Goal: Information Seeking & Learning: Check status

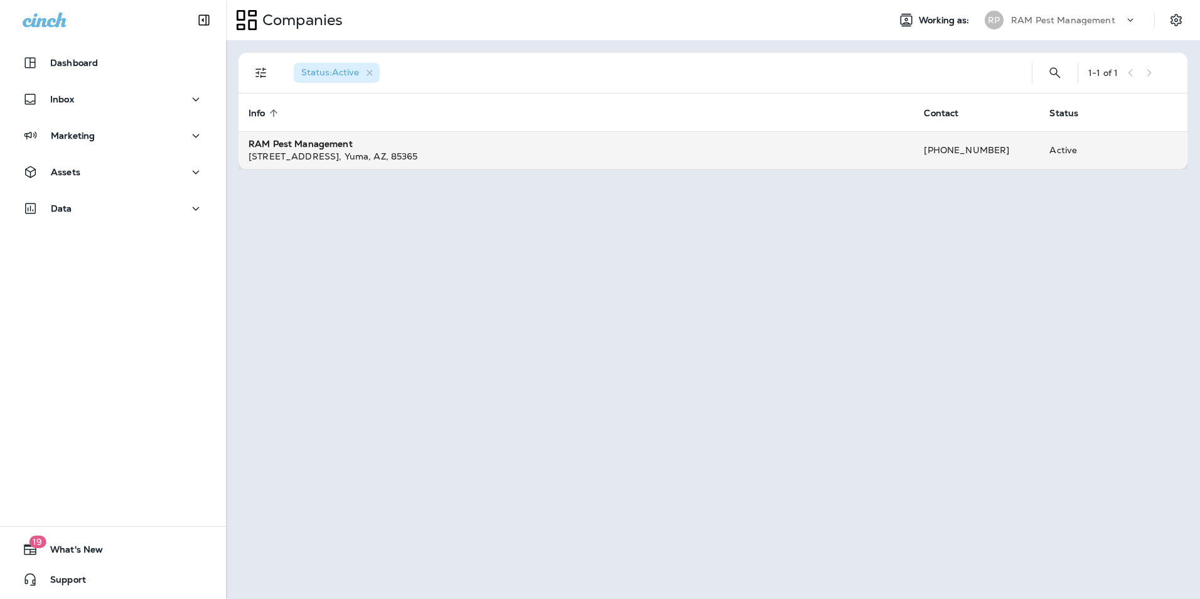
click at [350, 155] on div "[STREET_ADDRESS]" at bounding box center [575, 156] width 655 height 13
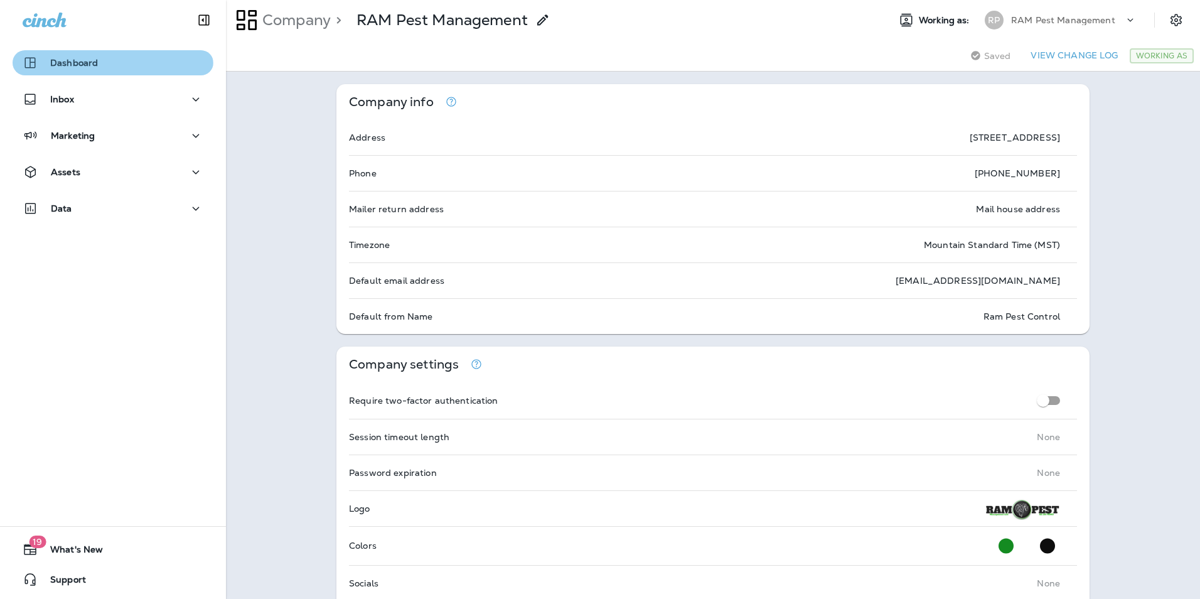
click at [112, 70] on div "Dashboard" at bounding box center [113, 62] width 181 height 15
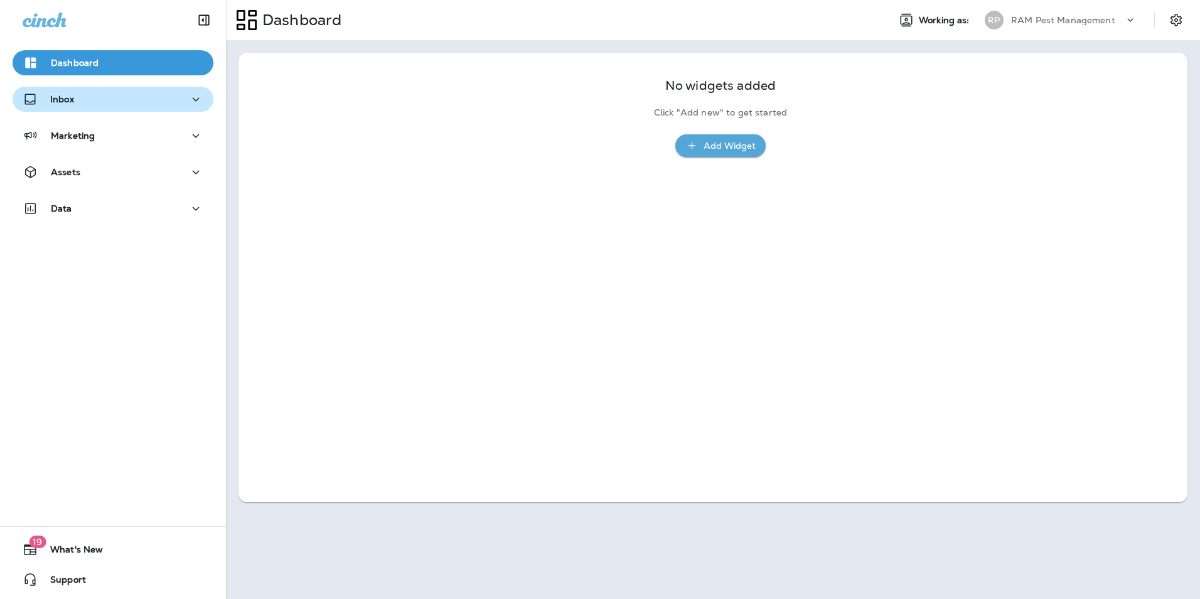
click at [93, 99] on div "Inbox" at bounding box center [113, 100] width 181 height 16
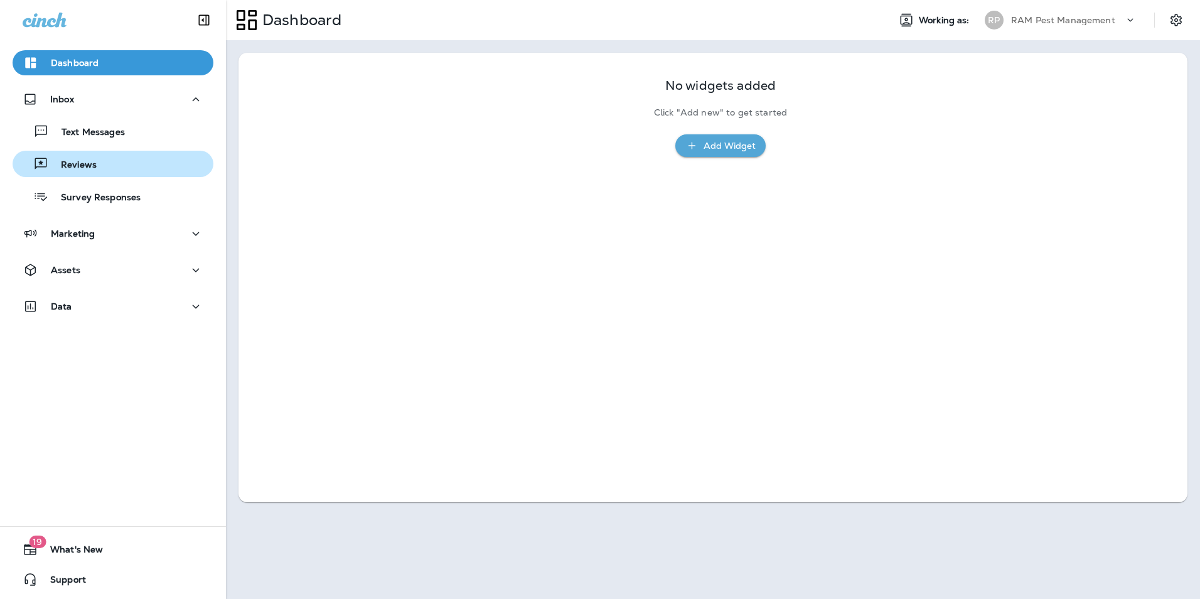
click at [88, 170] on p "Reviews" at bounding box center [72, 165] width 48 height 12
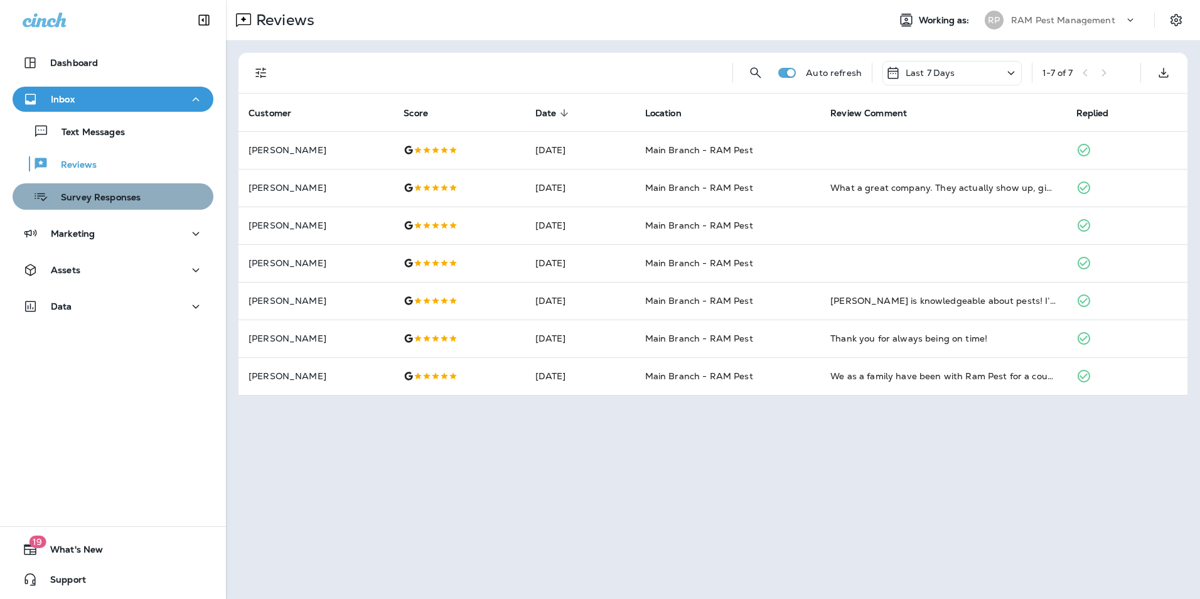
click at [115, 189] on div "Survey Responses" at bounding box center [79, 196] width 123 height 19
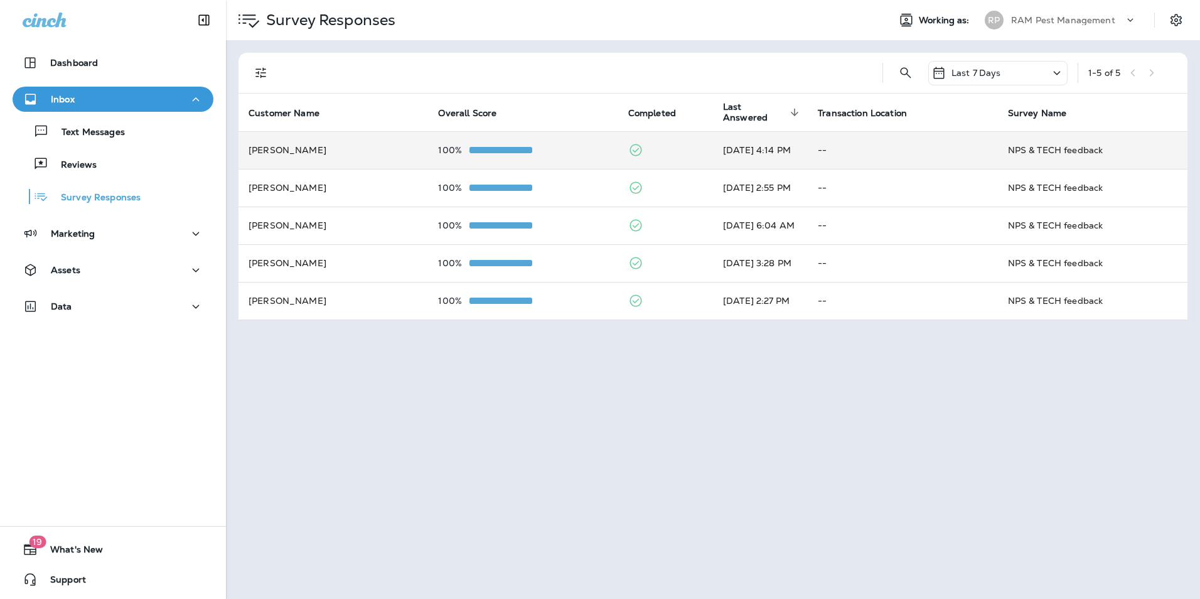
click at [870, 151] on td "--" at bounding box center [901, 150] width 189 height 38
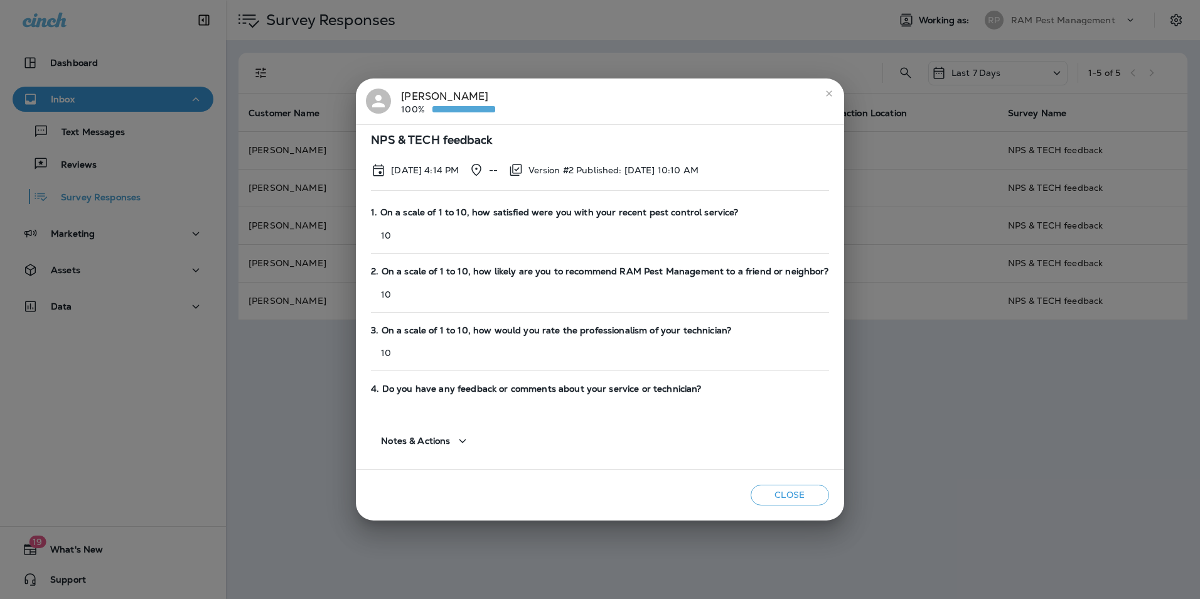
click at [469, 442] on icon "button" at bounding box center [462, 441] width 15 height 16
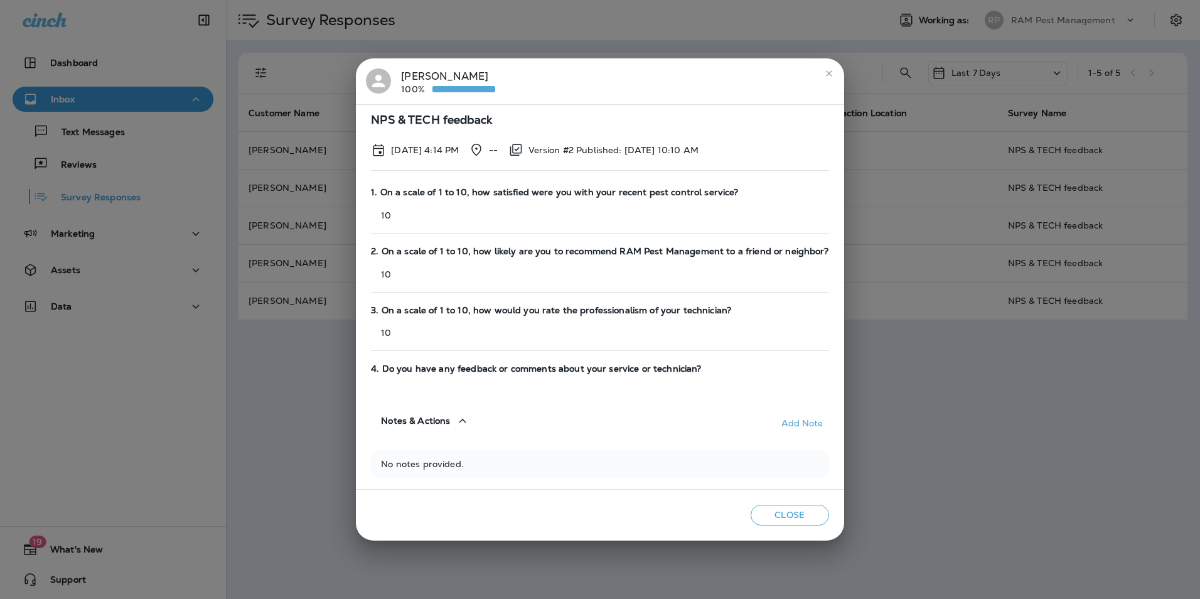
click at [779, 512] on button "Close" at bounding box center [789, 514] width 78 height 21
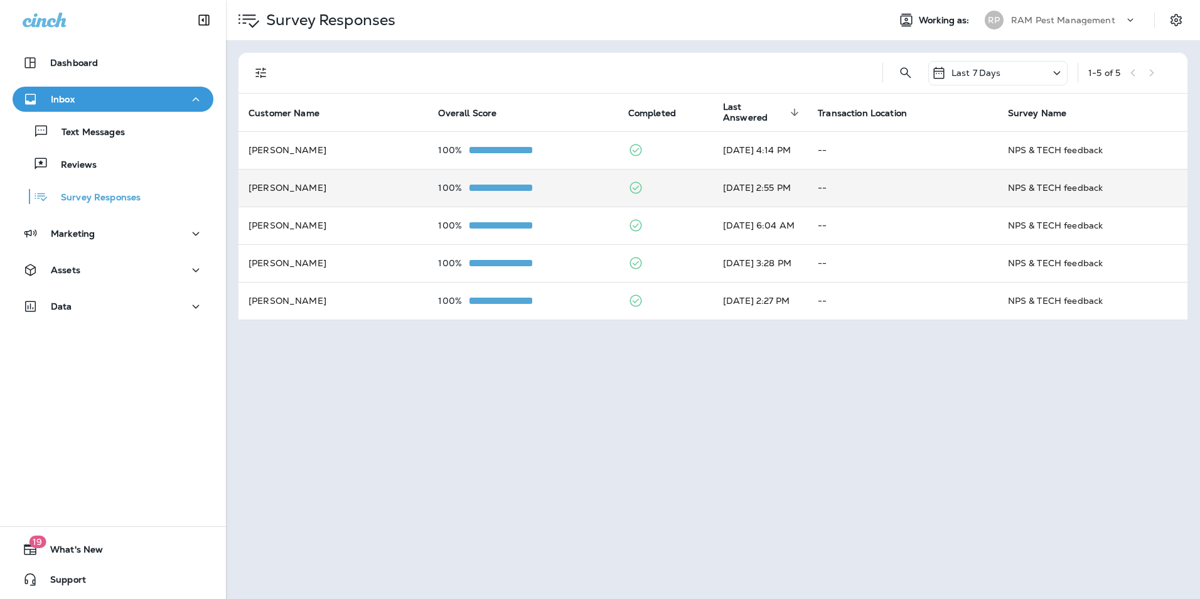
click at [469, 183] on div at bounding box center [500, 188] width 63 height 10
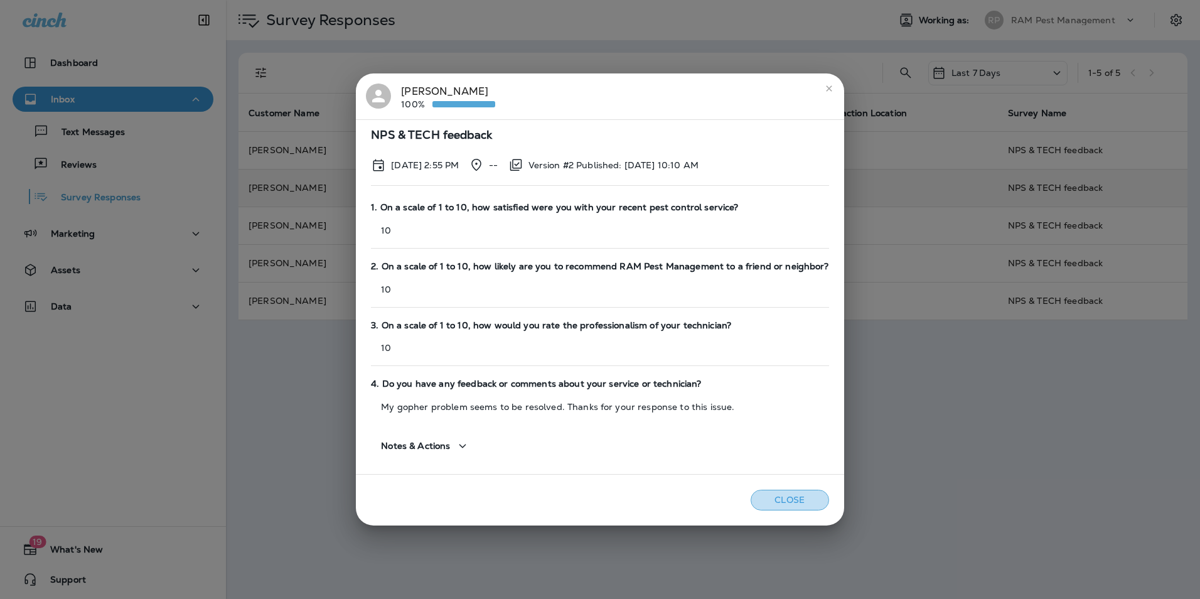
click at [780, 494] on button "Close" at bounding box center [789, 499] width 78 height 21
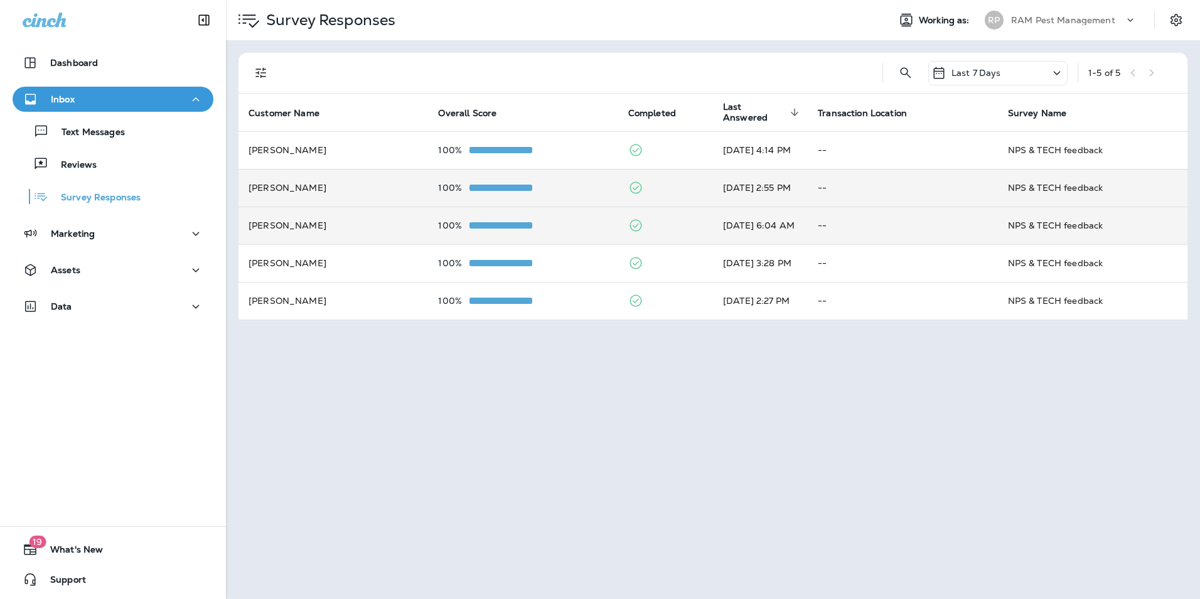
click at [406, 236] on td "[PERSON_NAME]" at bounding box center [332, 225] width 189 height 38
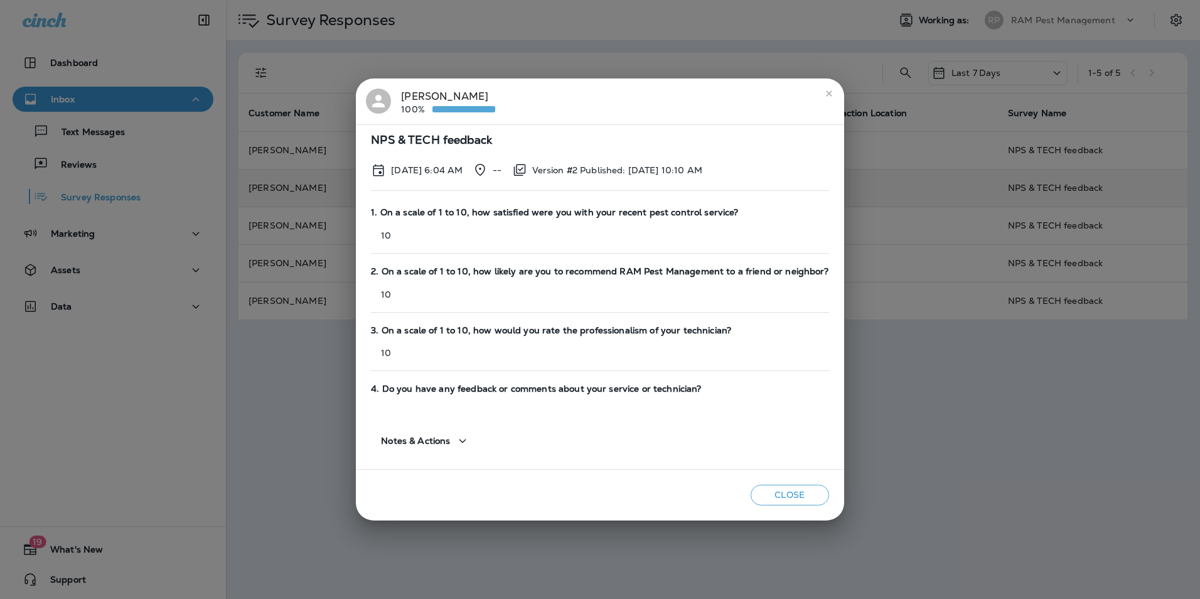
click at [470, 444] on icon "button" at bounding box center [462, 441] width 15 height 16
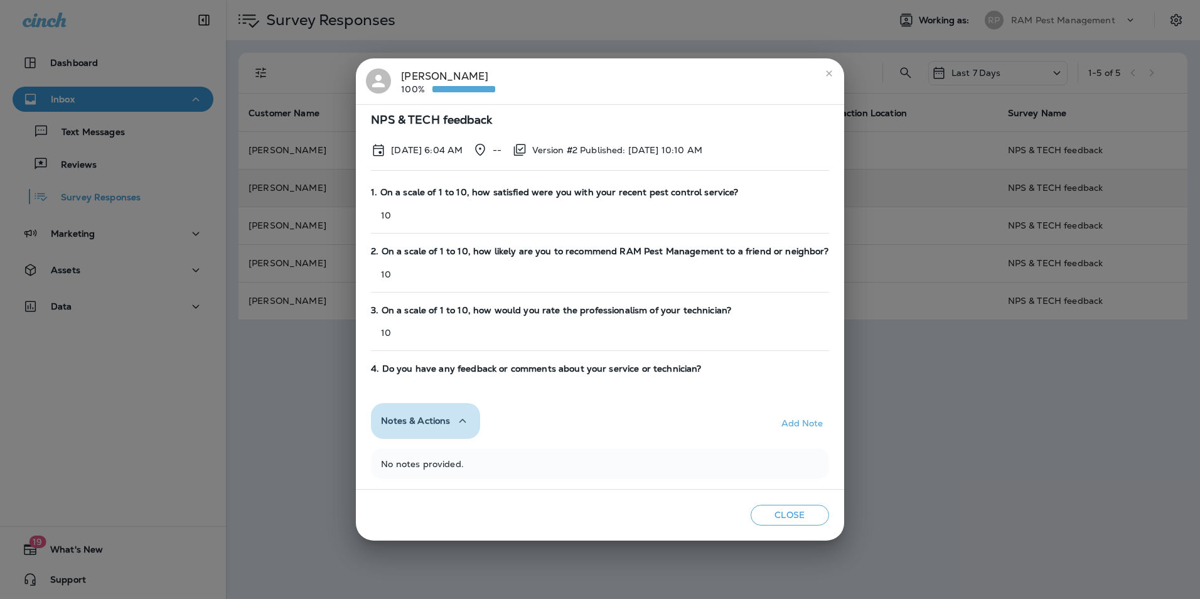
click at [467, 422] on icon "button" at bounding box center [462, 421] width 15 height 16
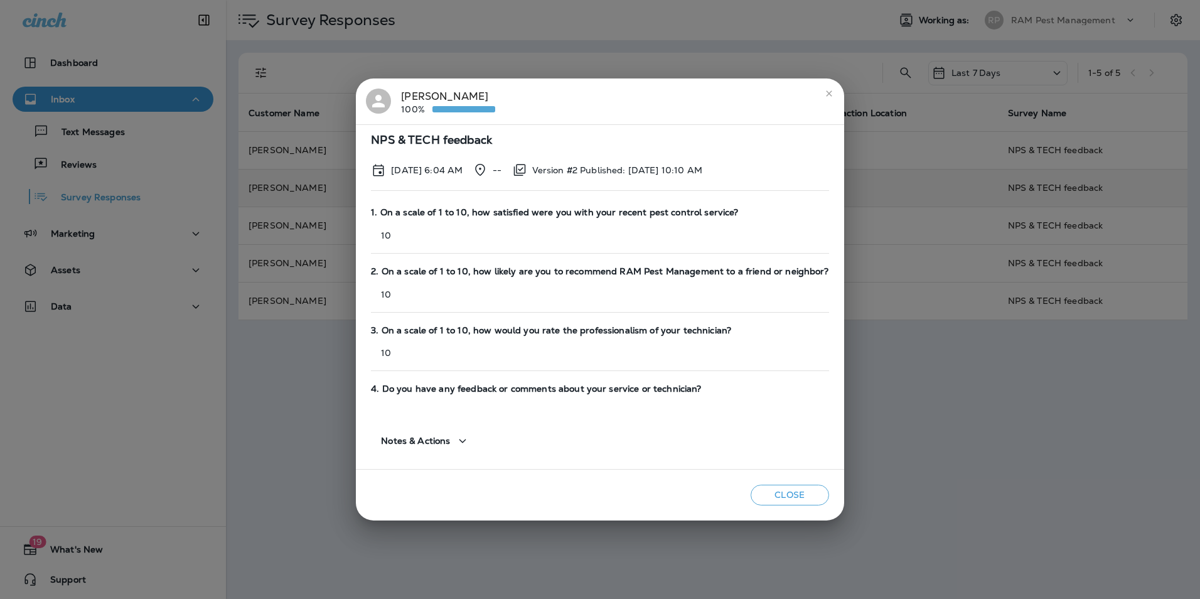
click at [824, 88] on icon "close" at bounding box center [829, 93] width 10 height 10
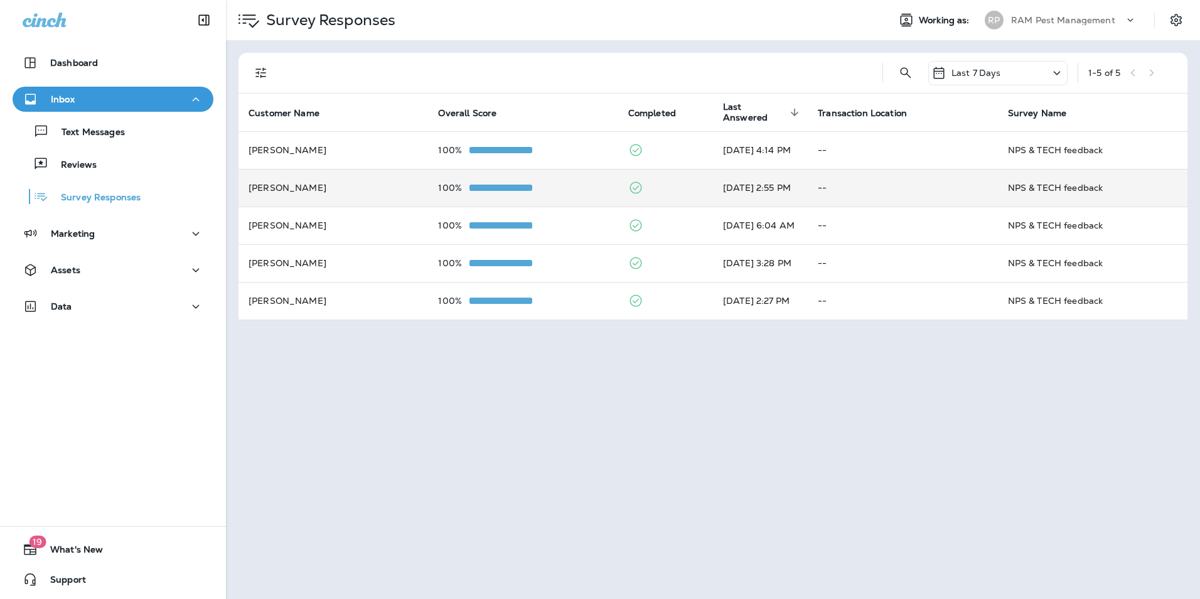
click at [117, 106] on div "Inbox" at bounding box center [113, 100] width 181 height 16
